Goal: Use online tool/utility: Use online tool/utility

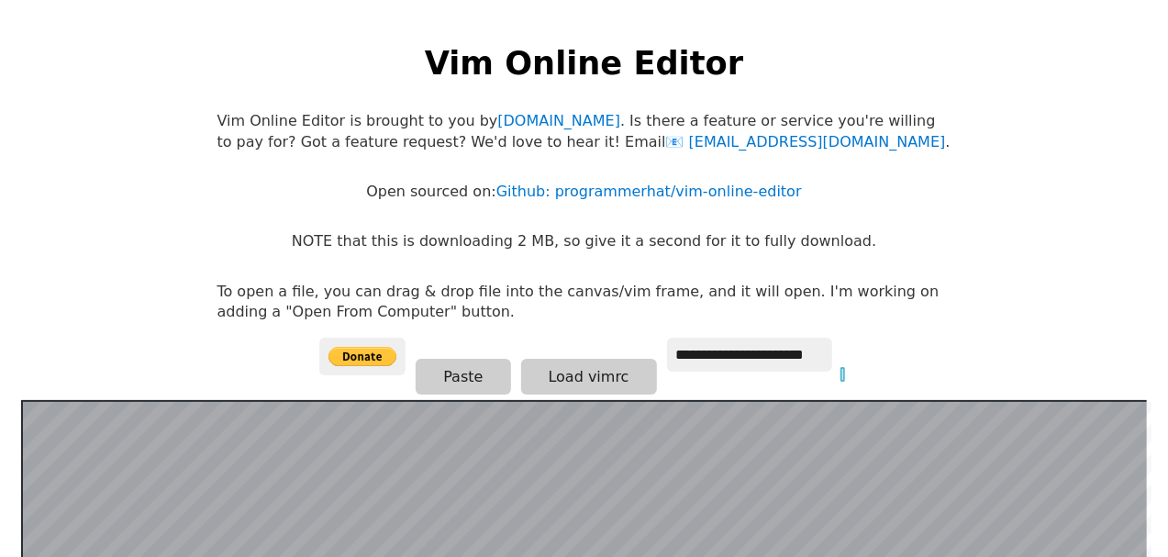
scroll to position [356, 0]
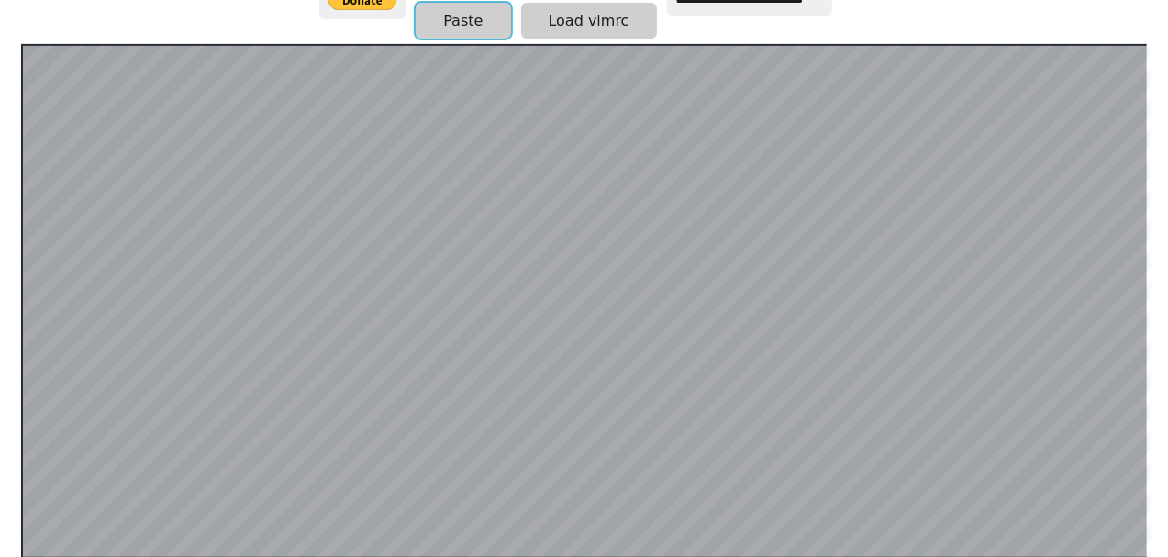
click at [470, 23] on button "Paste" at bounding box center [462, 21] width 94 height 36
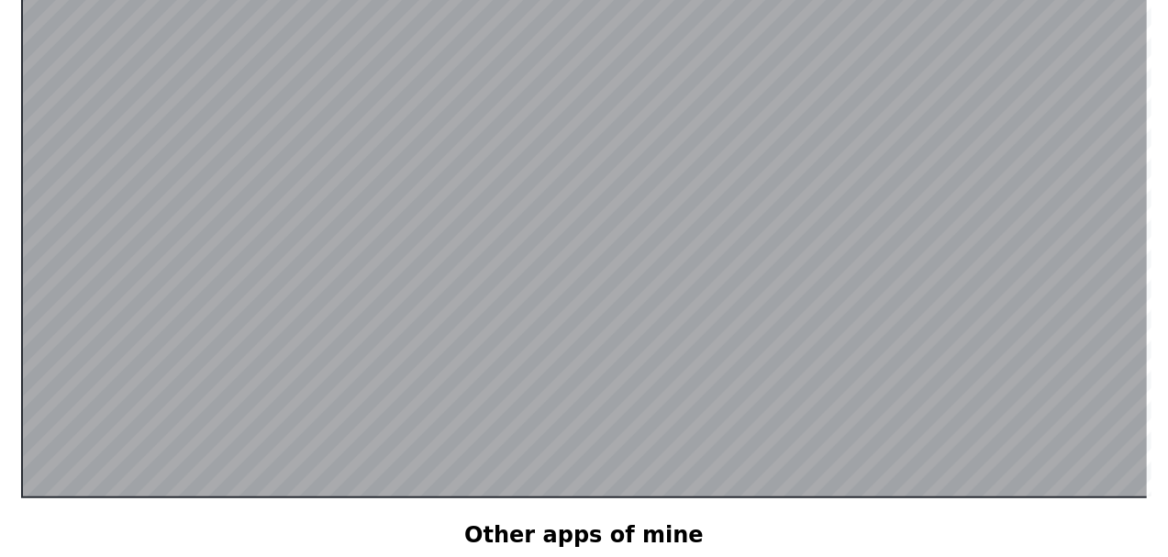
scroll to position [356, 0]
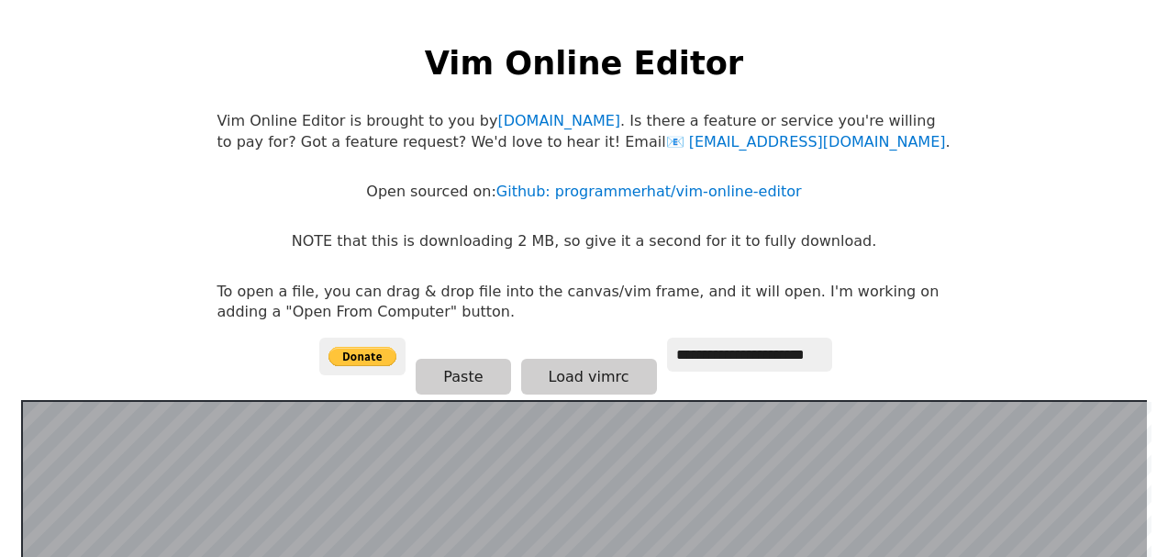
scroll to position [356, 0]
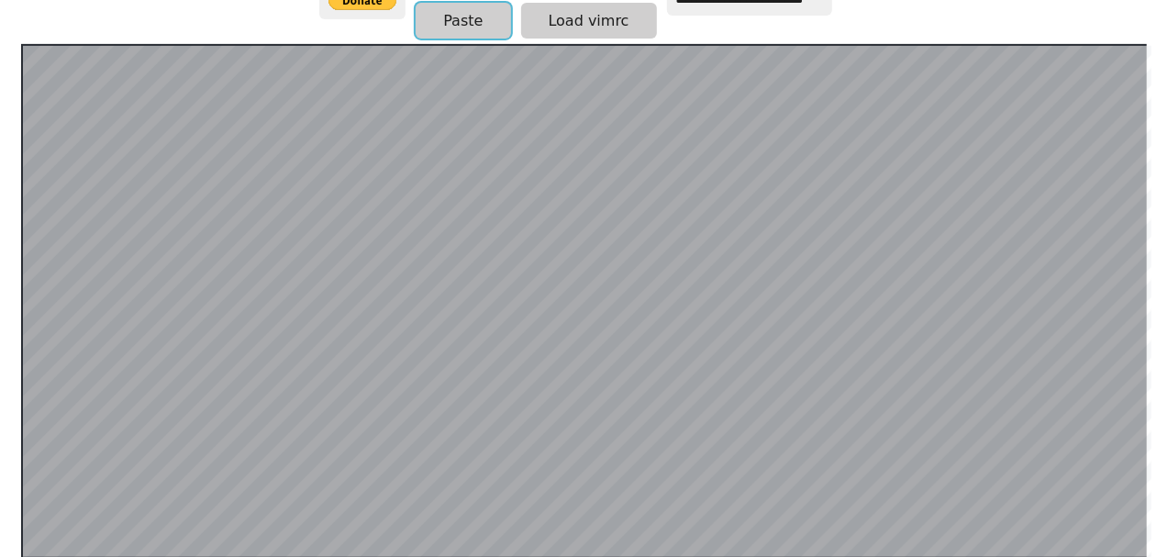
click at [451, 31] on button "Paste" at bounding box center [462, 21] width 94 height 36
click at [462, 17] on button "Paste" at bounding box center [462, 21] width 94 height 36
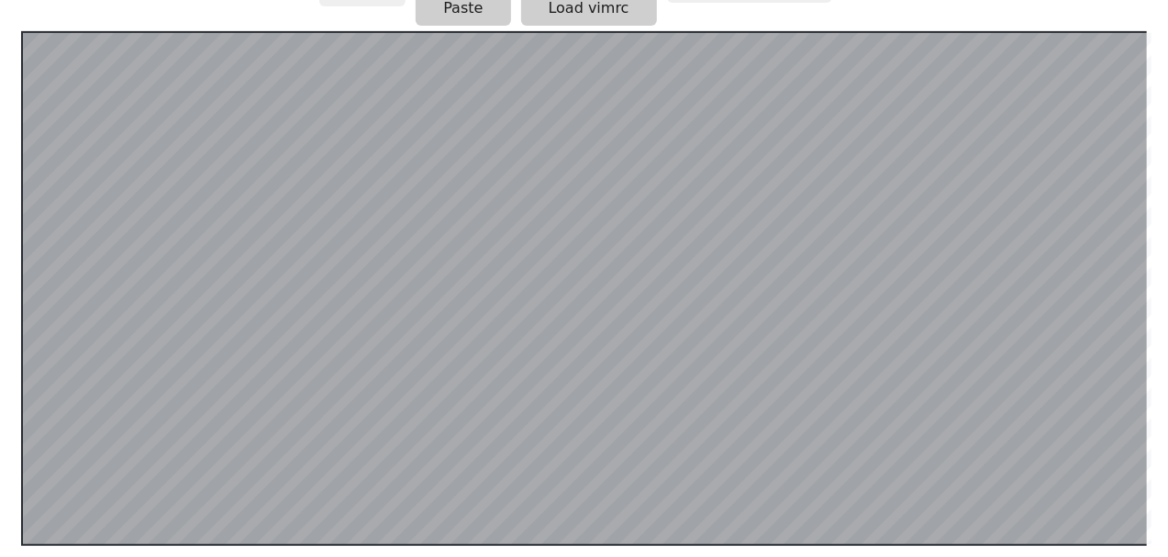
scroll to position [356, 0]
